Goal: Task Accomplishment & Management: Use online tool/utility

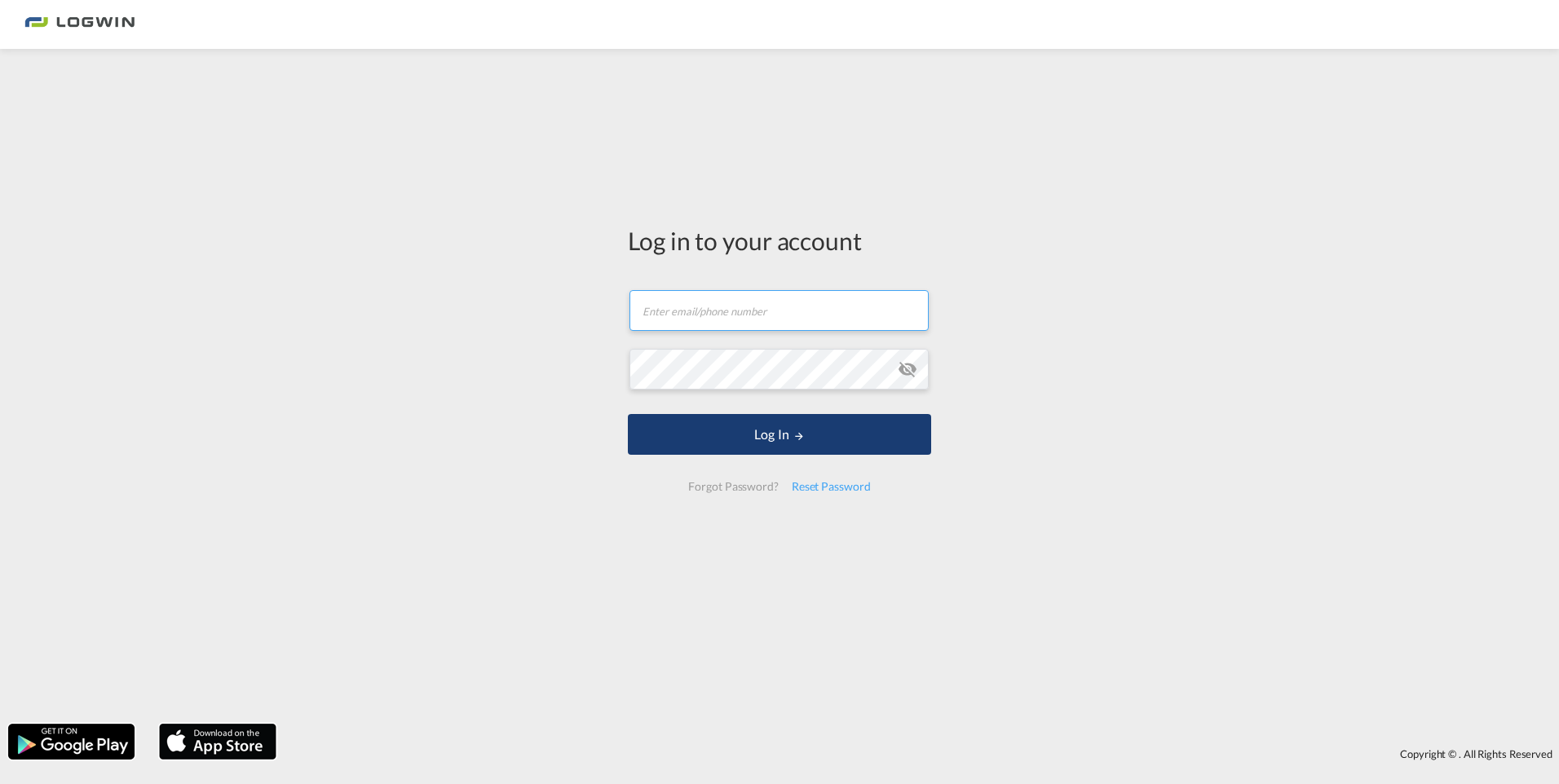
type input "[EMAIL_ADDRESS][DOMAIN_NAME]"
click at [768, 441] on button "Log In" at bounding box center [779, 435] width 303 height 41
